Goal: Task Accomplishment & Management: Complete application form

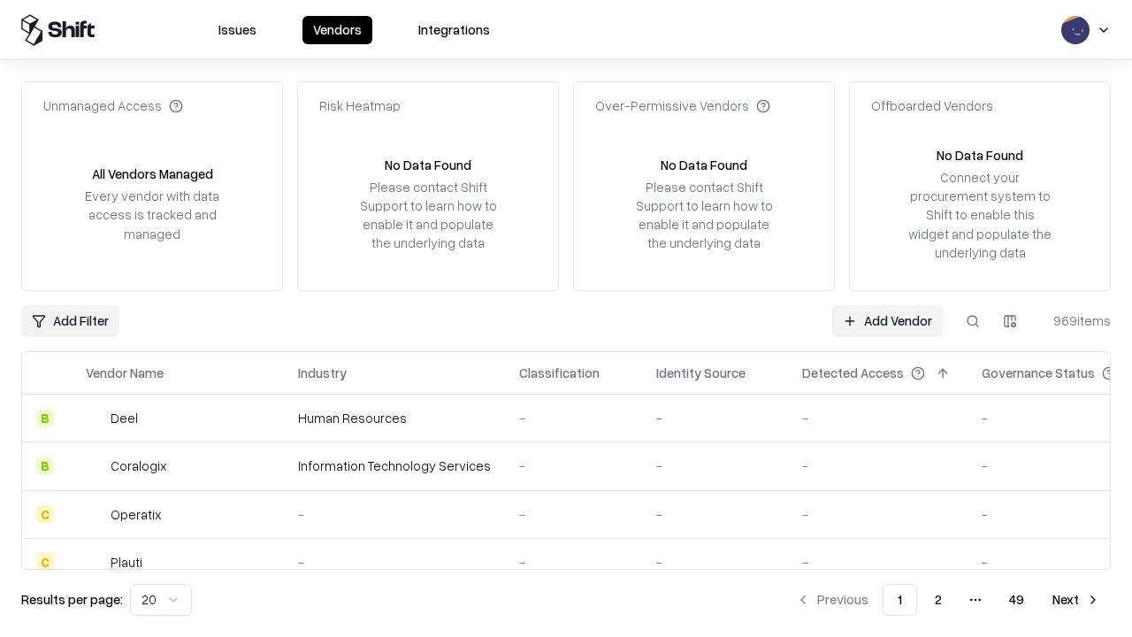
click at [887, 320] on link "Add Vendor" at bounding box center [887, 321] width 111 height 32
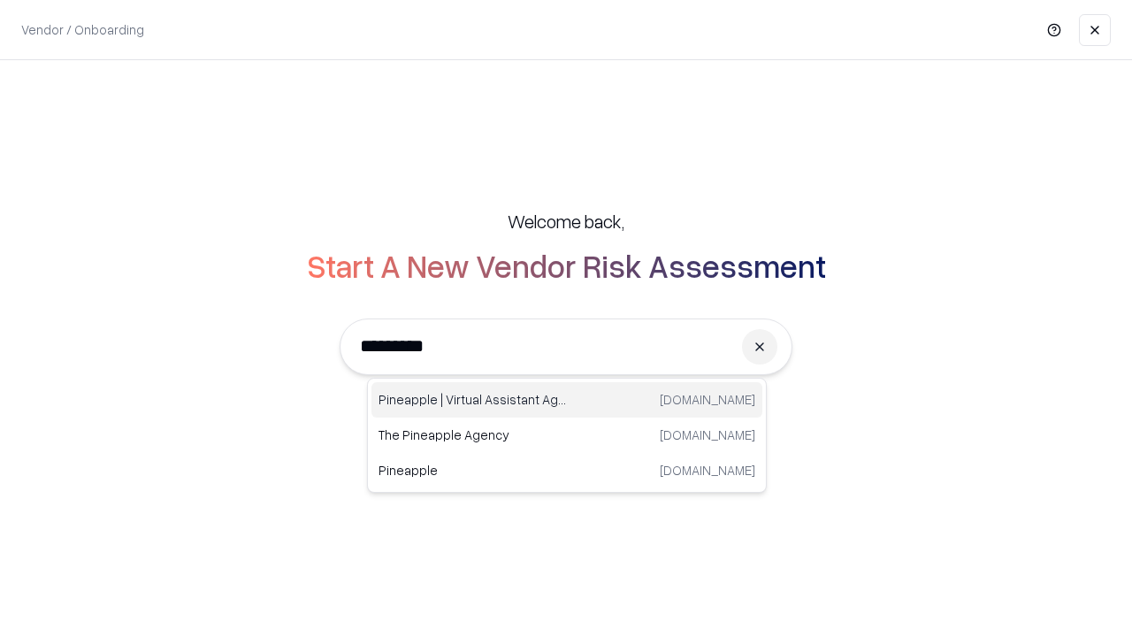
click at [567, 400] on div "Pineapple | Virtual Assistant Agency trypineapple.com" at bounding box center [566, 399] width 391 height 35
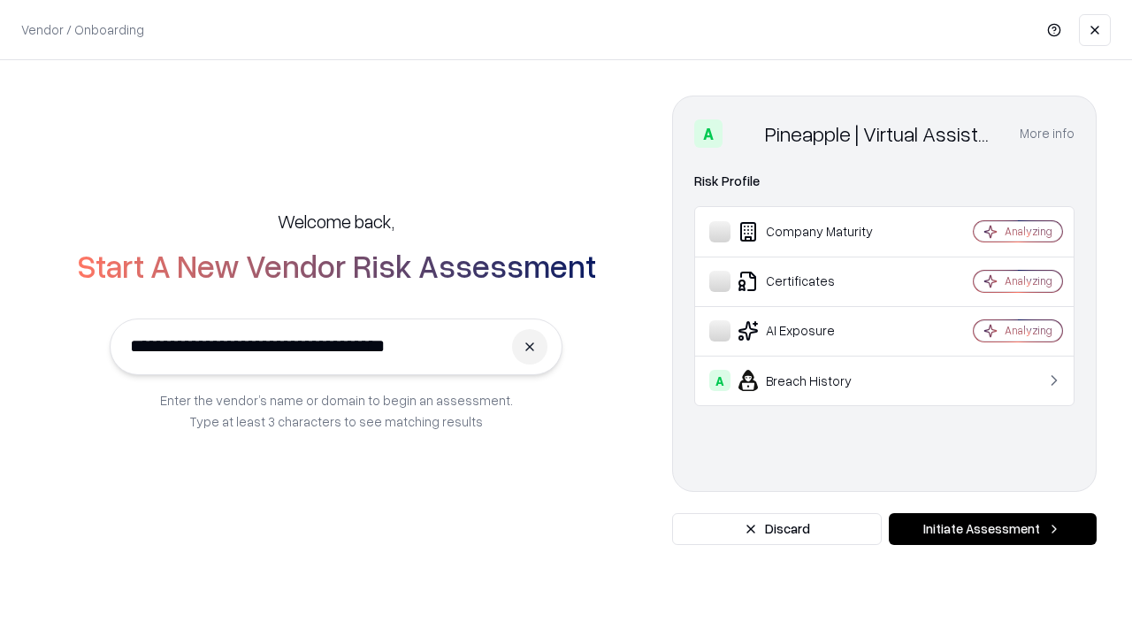
type input "**********"
click at [992, 529] on button "Initiate Assessment" at bounding box center [993, 529] width 208 height 32
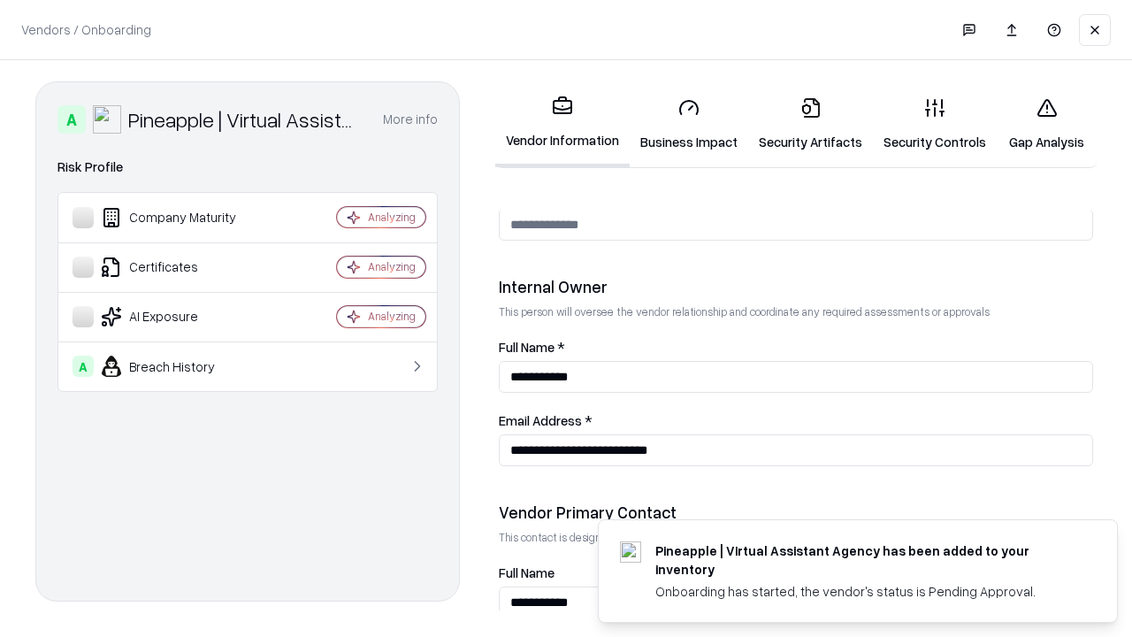
scroll to position [916, 0]
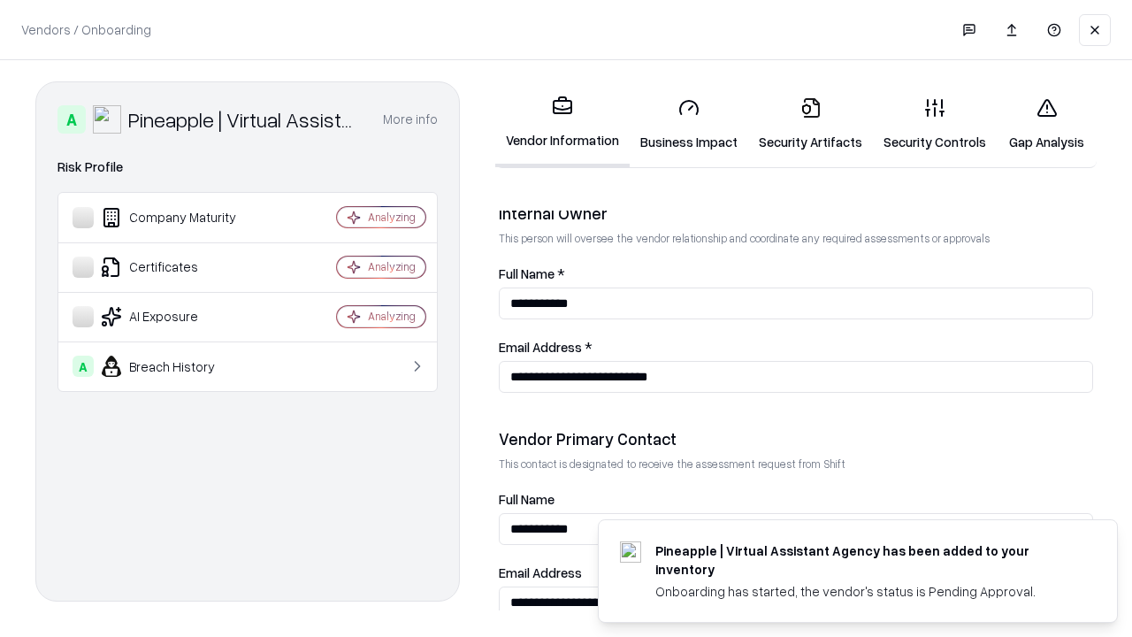
click at [689, 124] on link "Business Impact" at bounding box center [689, 124] width 118 height 82
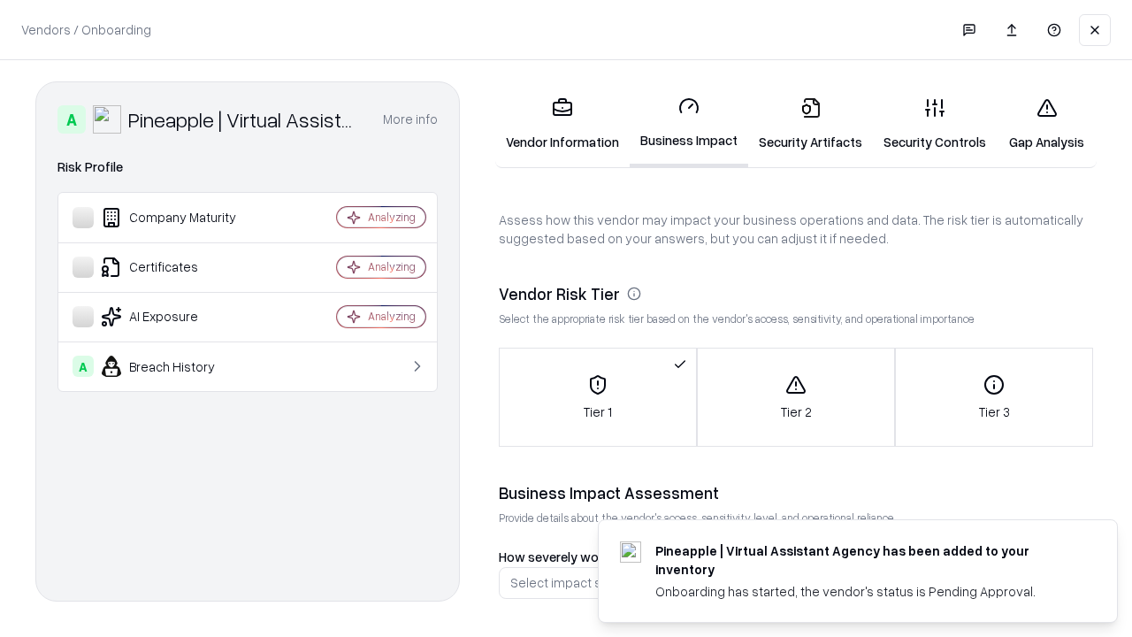
click at [810, 124] on link "Security Artifacts" at bounding box center [810, 124] width 125 height 82
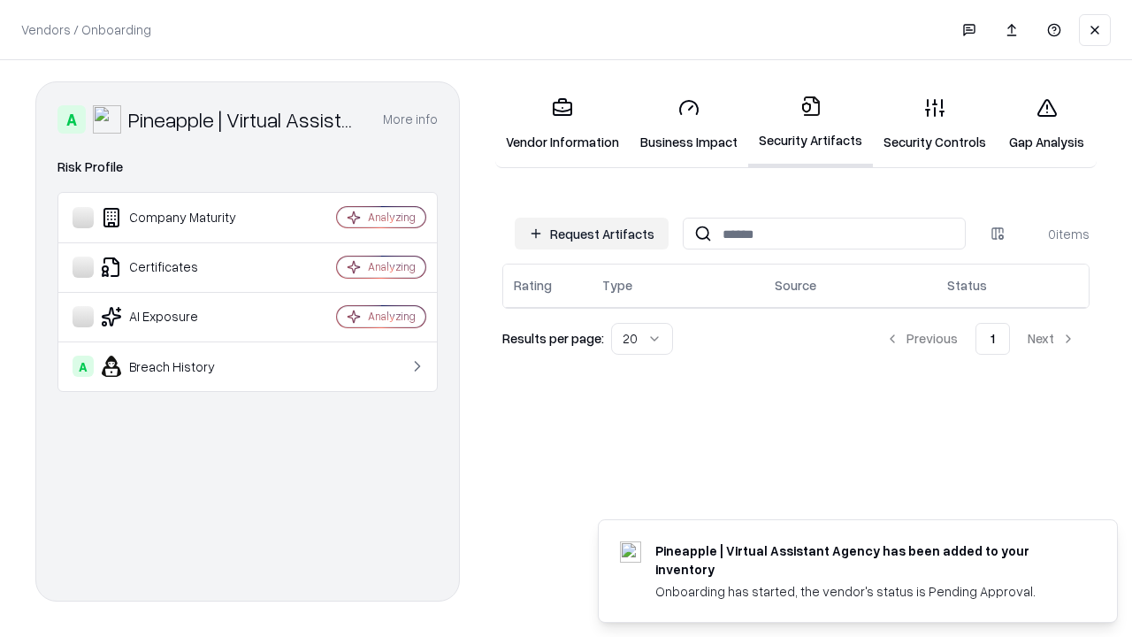
click at [592, 233] on button "Request Artifacts" at bounding box center [592, 234] width 154 height 32
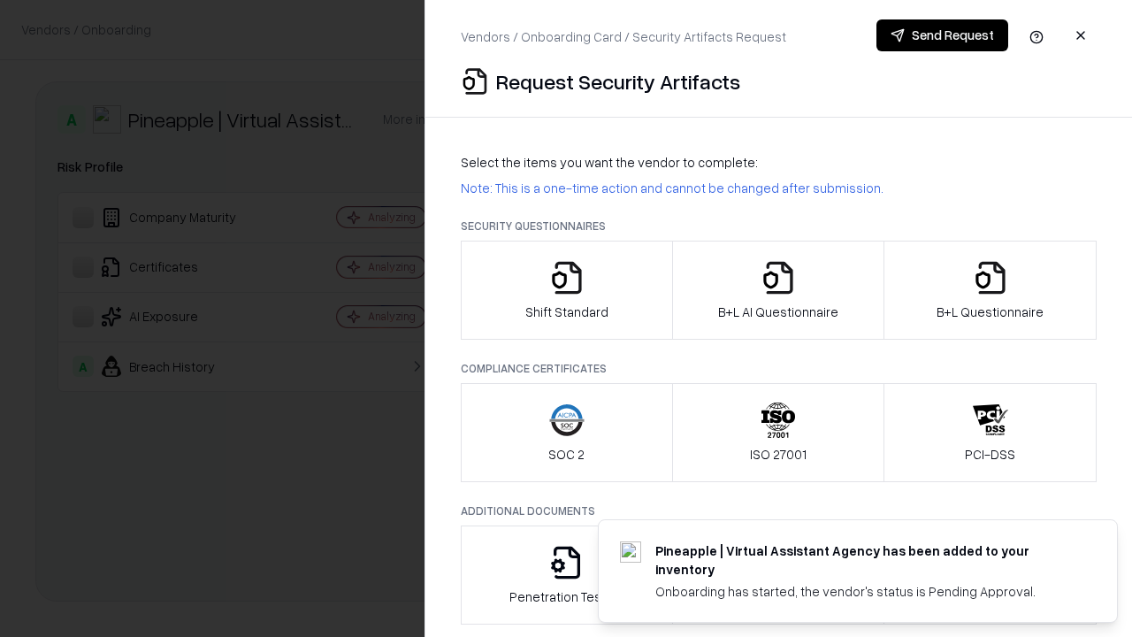
click at [566, 290] on icon "button" at bounding box center [566, 277] width 35 height 35
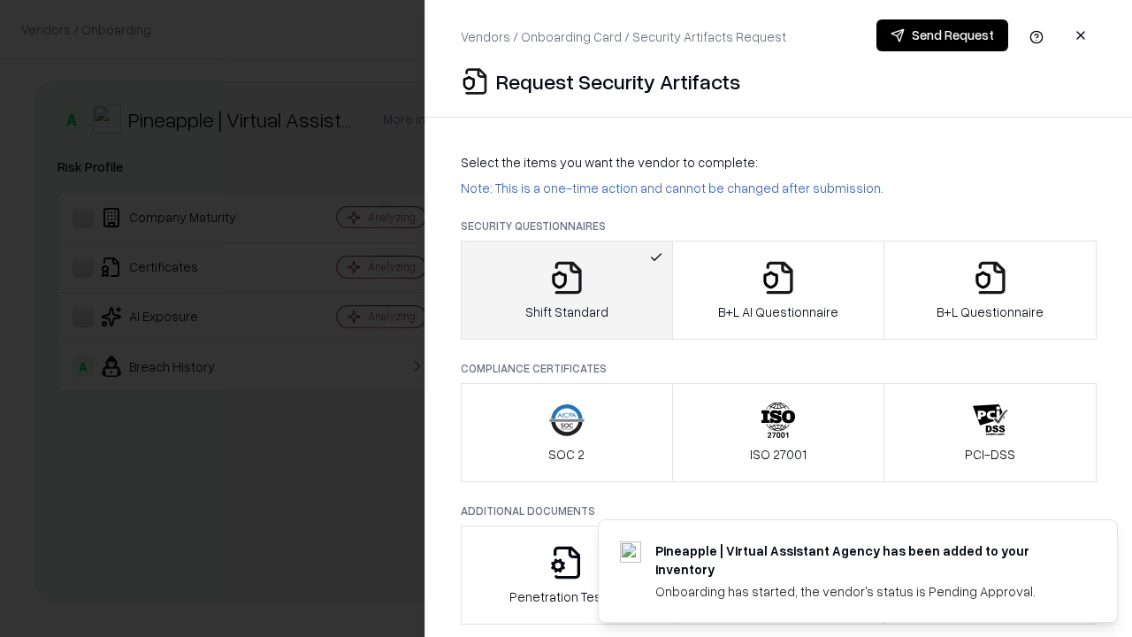
click at [942, 35] on button "Send Request" at bounding box center [942, 35] width 132 height 32
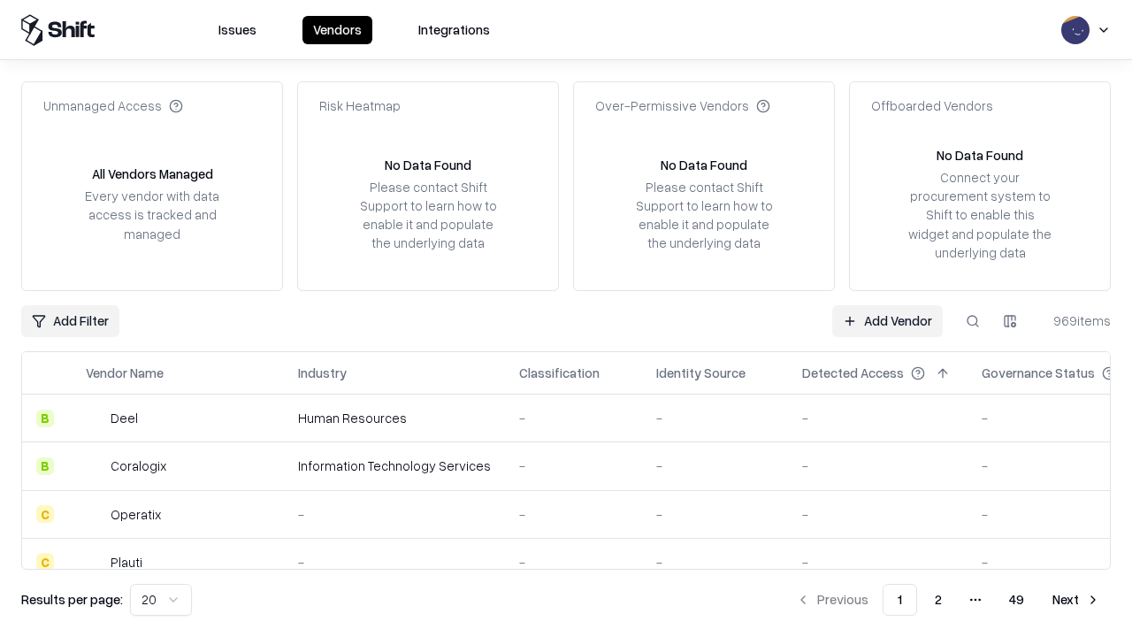
click at [973, 320] on button at bounding box center [973, 321] width 32 height 32
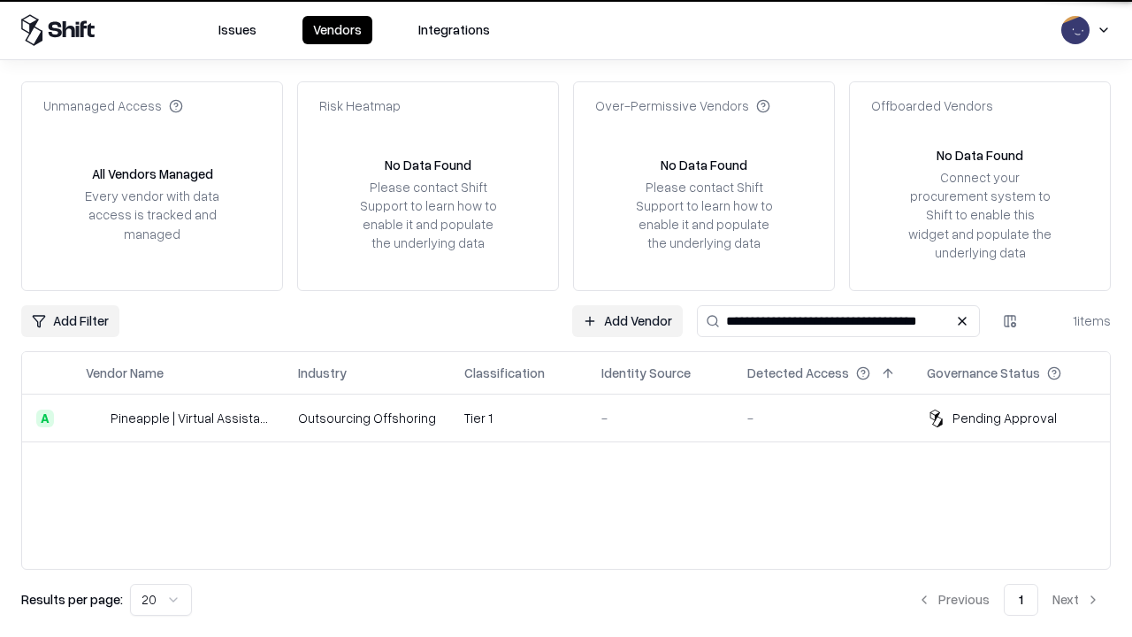
type input "**********"
click at [577, 417] on td "Tier 1" at bounding box center [518, 418] width 137 height 48
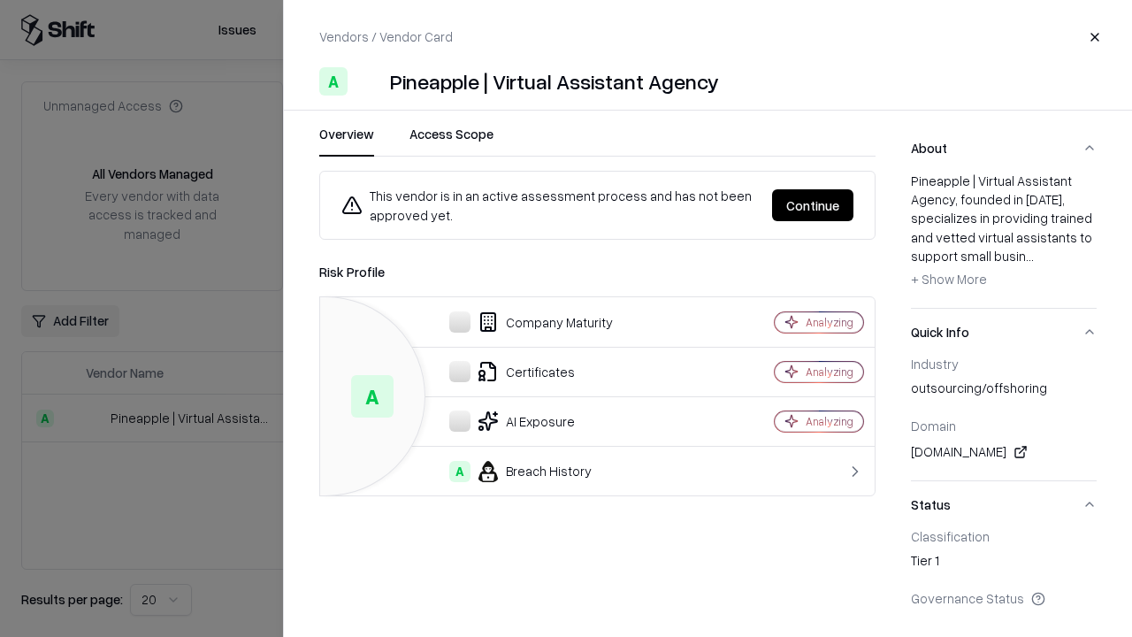
click at [813, 205] on button "Continue" at bounding box center [812, 205] width 81 height 32
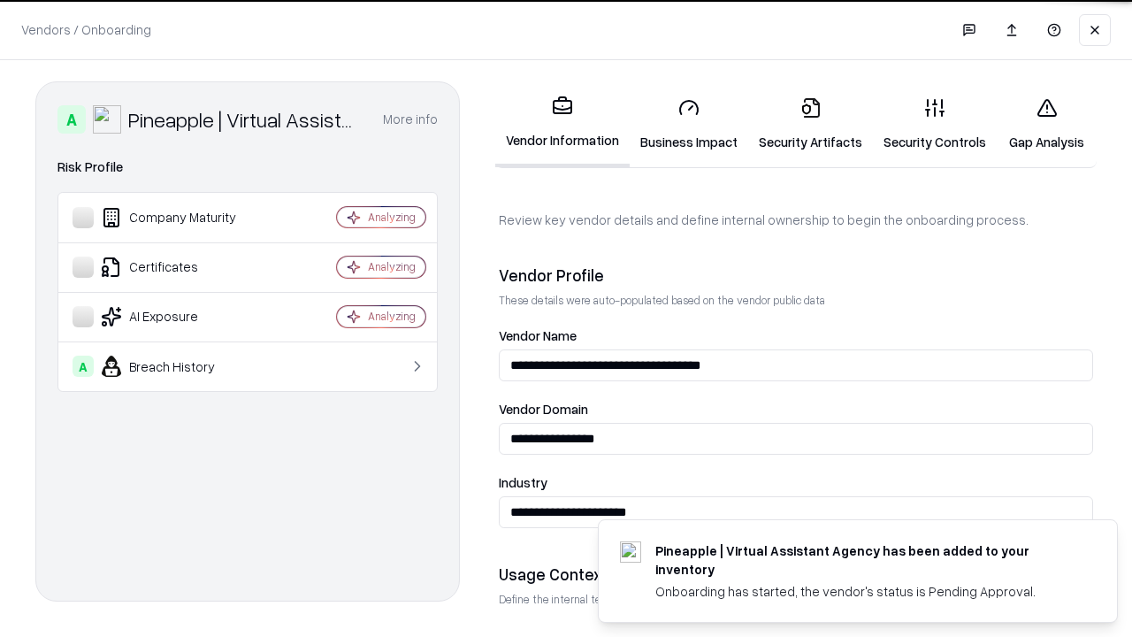
click at [810, 124] on link "Security Artifacts" at bounding box center [810, 124] width 125 height 82
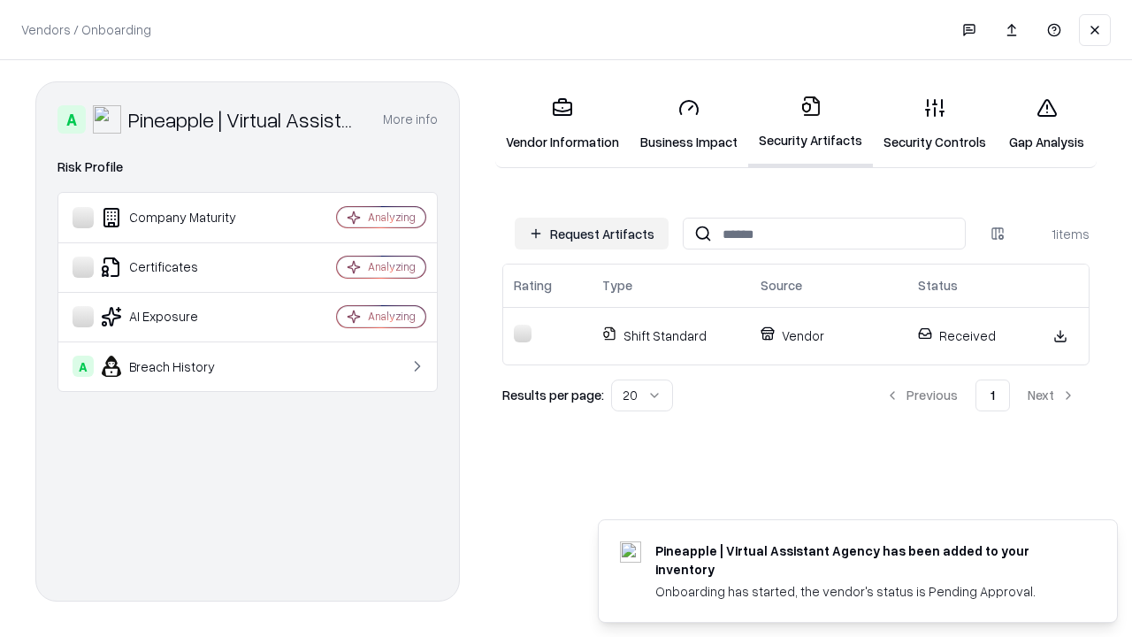
click at [1046, 124] on link "Gap Analysis" at bounding box center [1047, 124] width 100 height 82
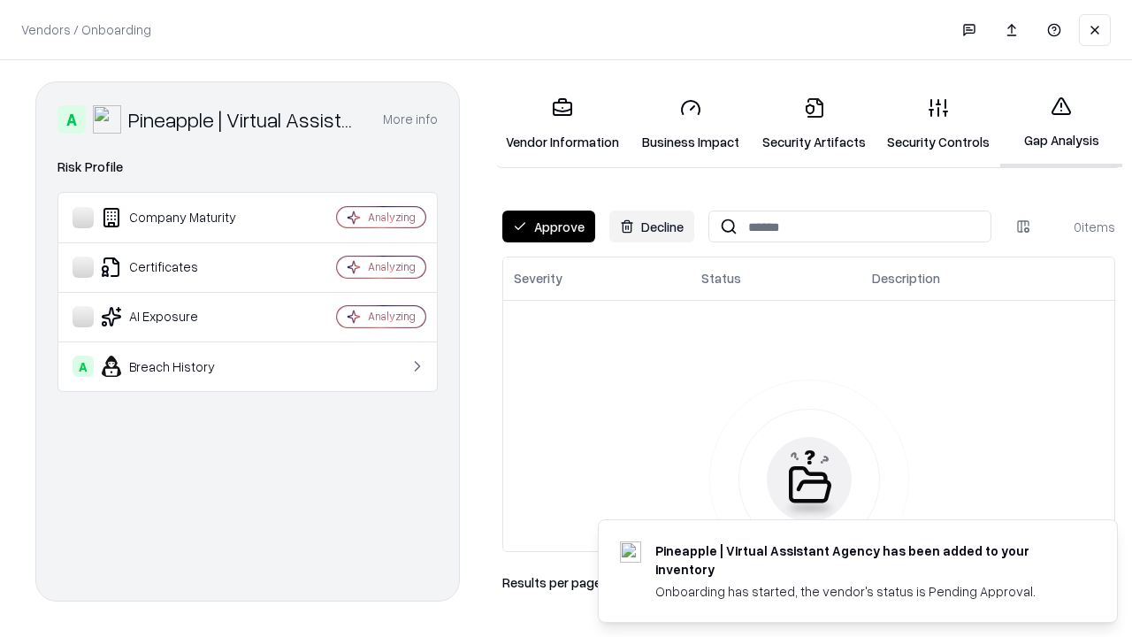
click at [548, 226] on button "Approve" at bounding box center [548, 226] width 93 height 32
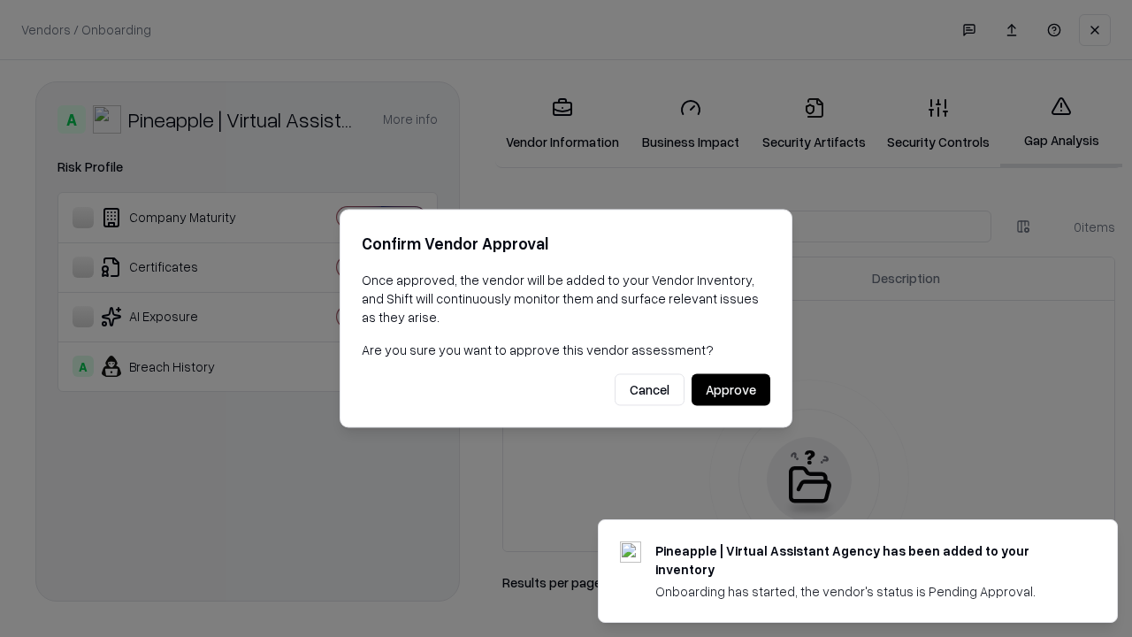
click at [730, 389] on button "Approve" at bounding box center [731, 390] width 79 height 32
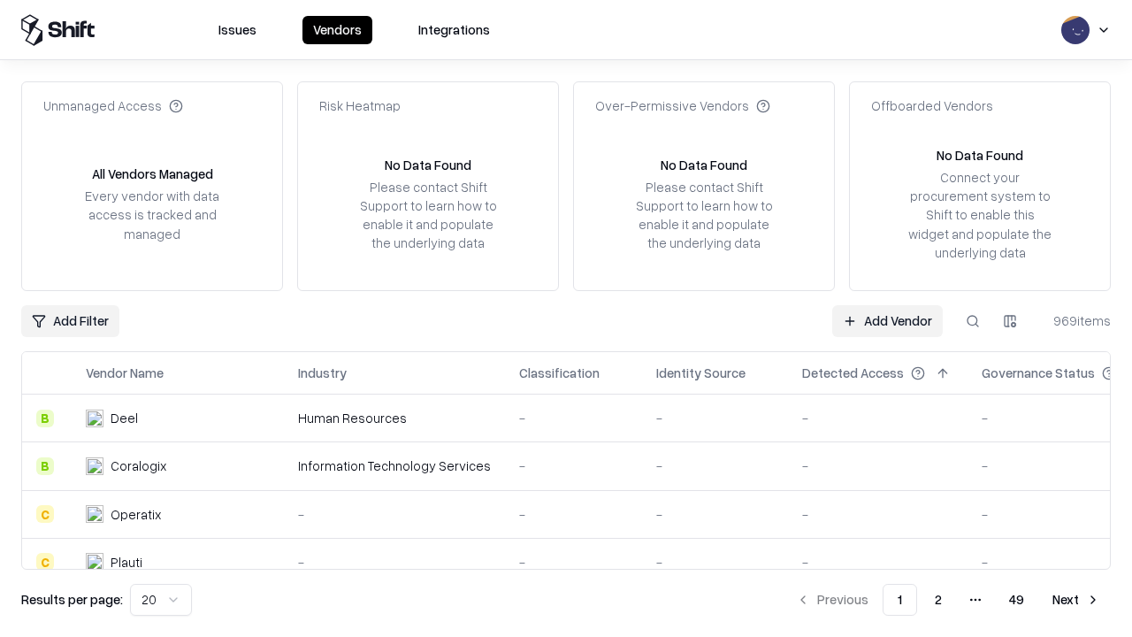
type input "**********"
click at [887, 320] on link "Add Vendor" at bounding box center [887, 321] width 111 height 32
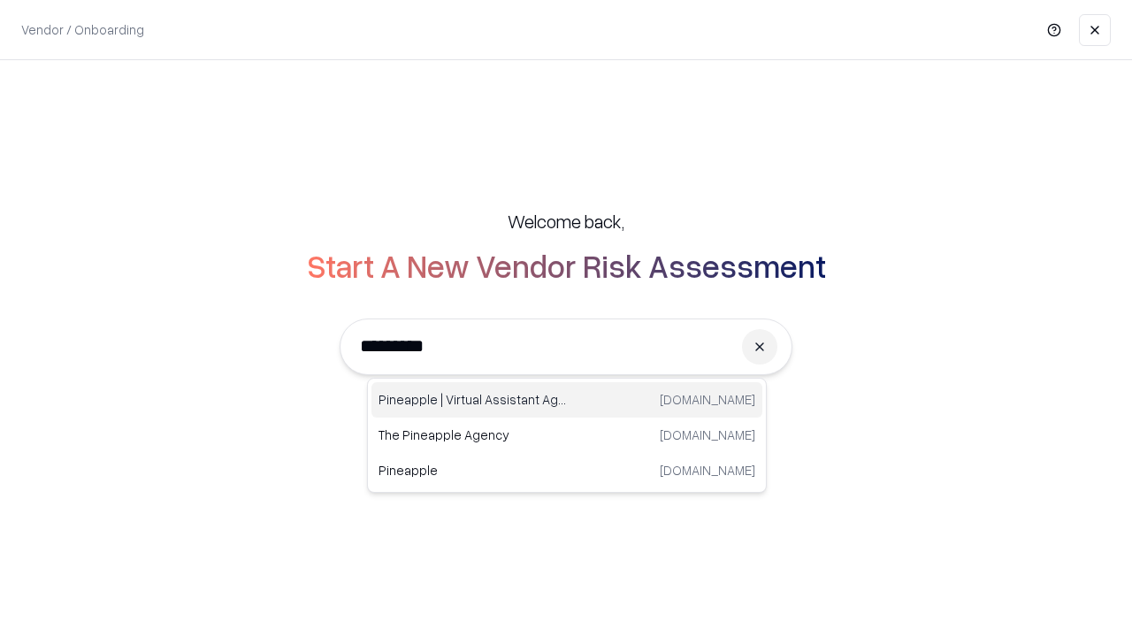
click at [567, 400] on div "Pineapple | Virtual Assistant Agency trypineapple.com" at bounding box center [566, 399] width 391 height 35
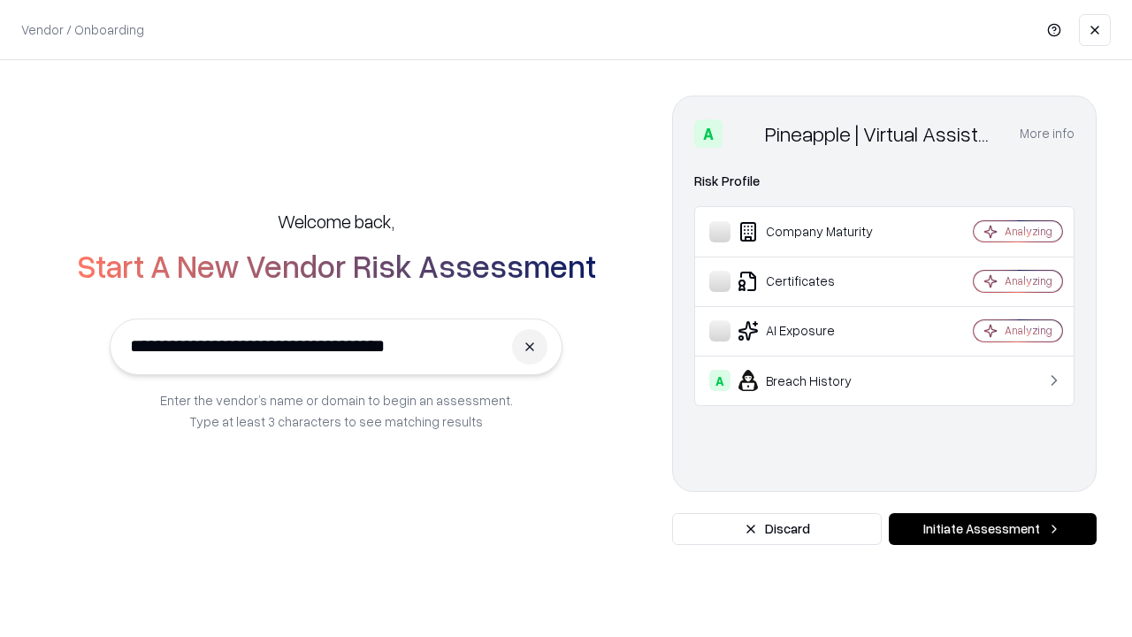
type input "**********"
click at [992, 529] on button "Initiate Assessment" at bounding box center [993, 529] width 208 height 32
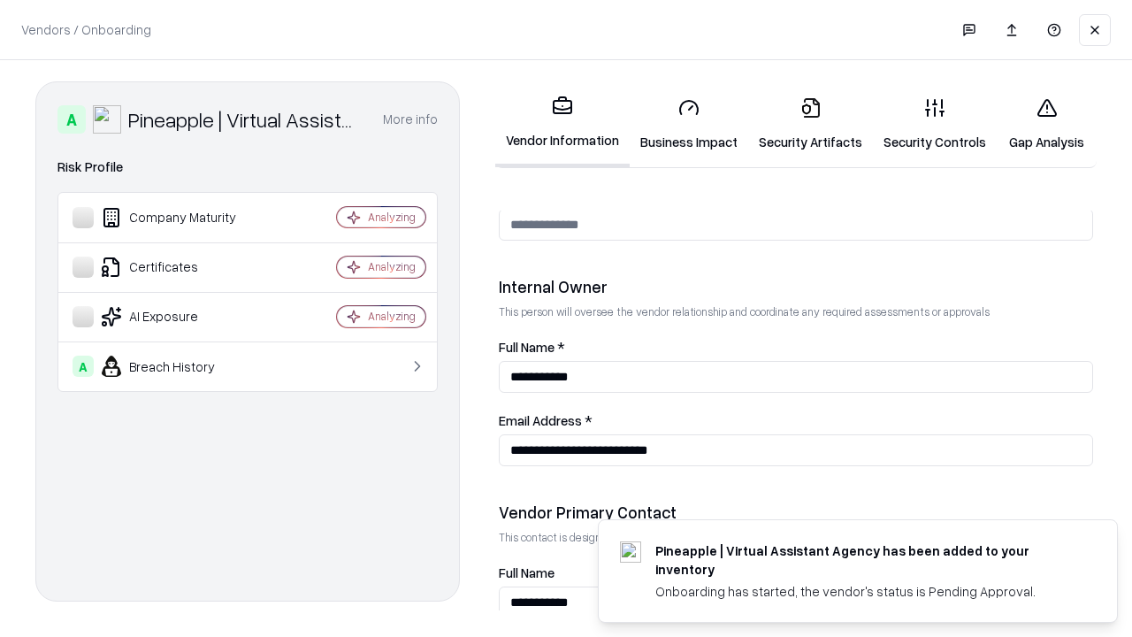
scroll to position [916, 0]
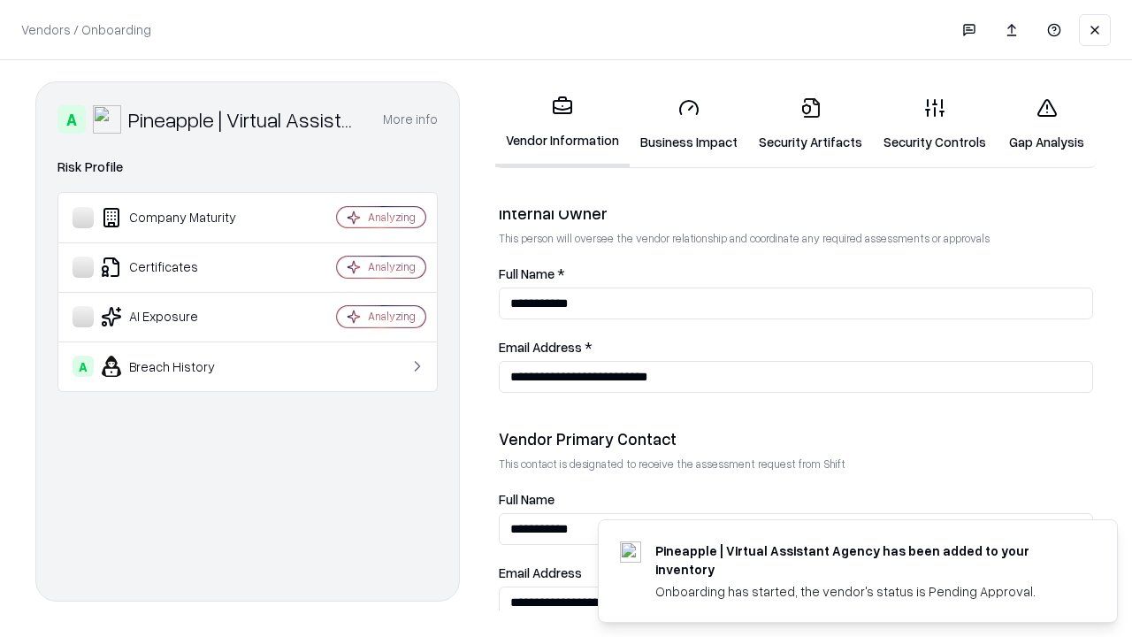
click at [1046, 124] on link "Gap Analysis" at bounding box center [1047, 124] width 100 height 82
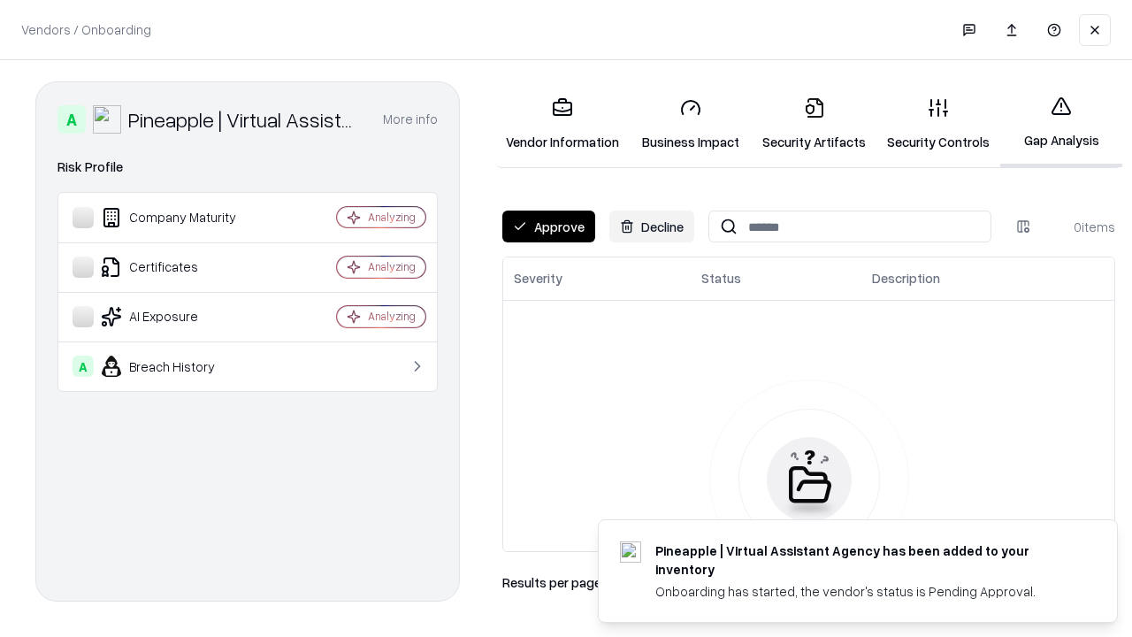
click at [548, 226] on button "Approve" at bounding box center [548, 226] width 93 height 32
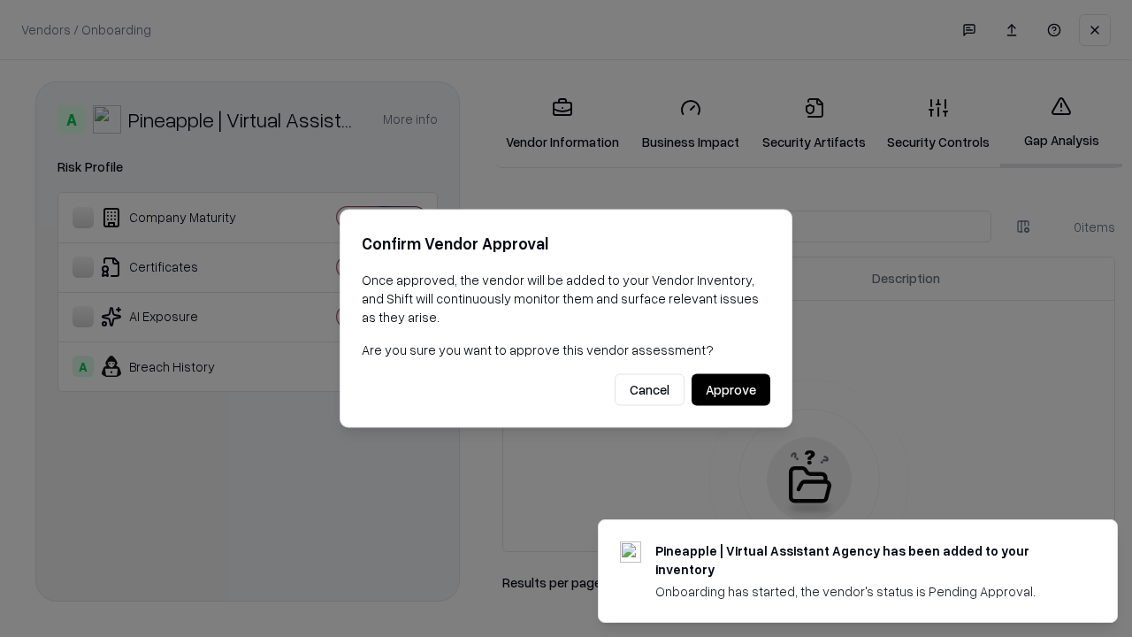
click at [730, 389] on button "Approve" at bounding box center [731, 390] width 79 height 32
